Goal: Find specific page/section: Find specific page/section

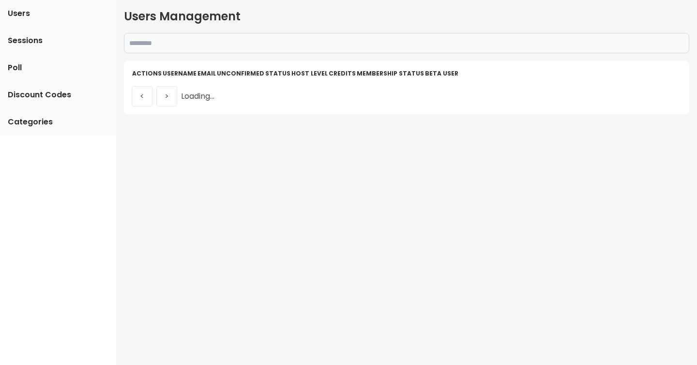
click at [194, 45] on input "text" at bounding box center [406, 43] width 565 height 20
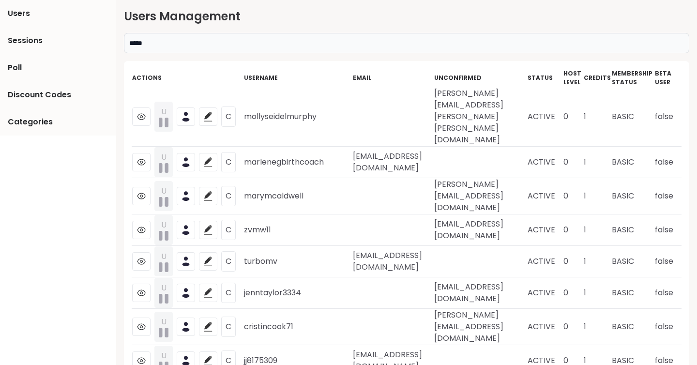
type input "*****"
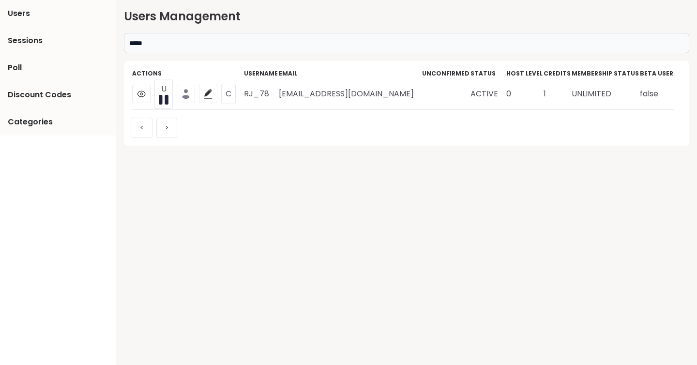
click at [189, 97] on icon at bounding box center [185, 96] width 7 height 3
